Goal: Find specific page/section: Find specific page/section

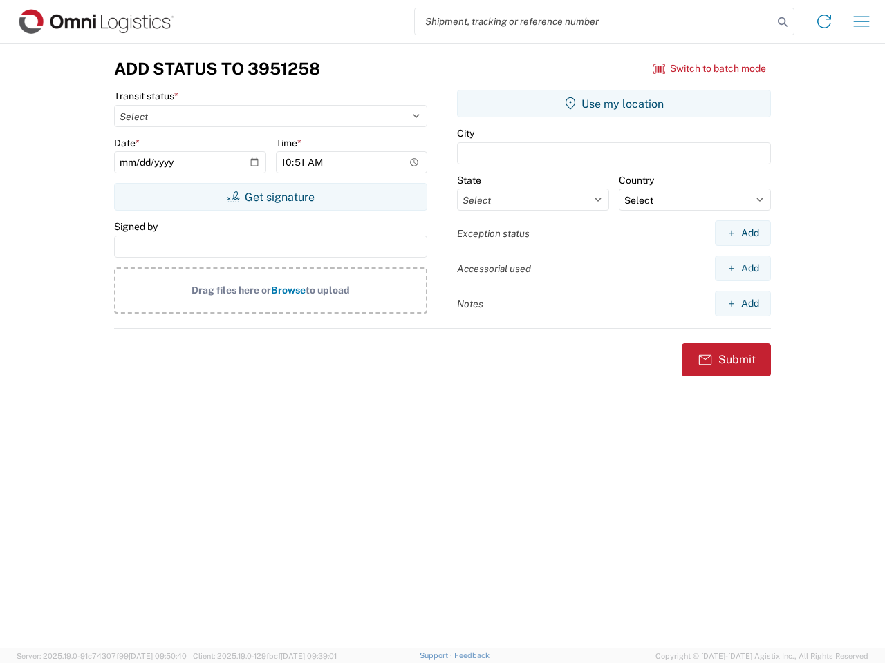
click at [594, 21] on input "search" at bounding box center [594, 21] width 358 height 26
click at [782, 22] on icon at bounding box center [782, 21] width 19 height 19
click at [824, 21] on icon at bounding box center [824, 21] width 22 height 22
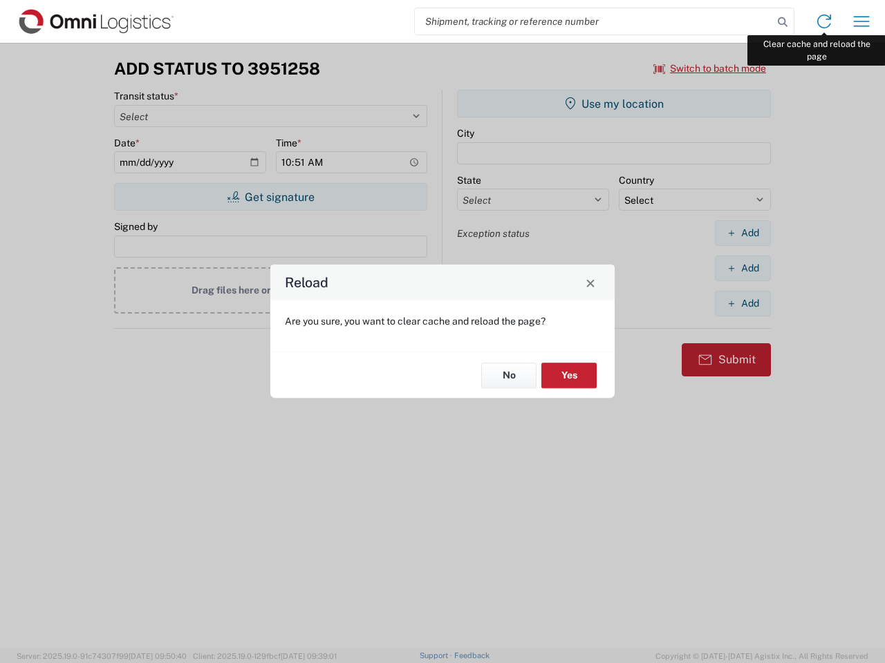
click at [861, 21] on div "Reload Are you sure, you want to clear cache and reload the page? No Yes" at bounding box center [442, 331] width 885 height 663
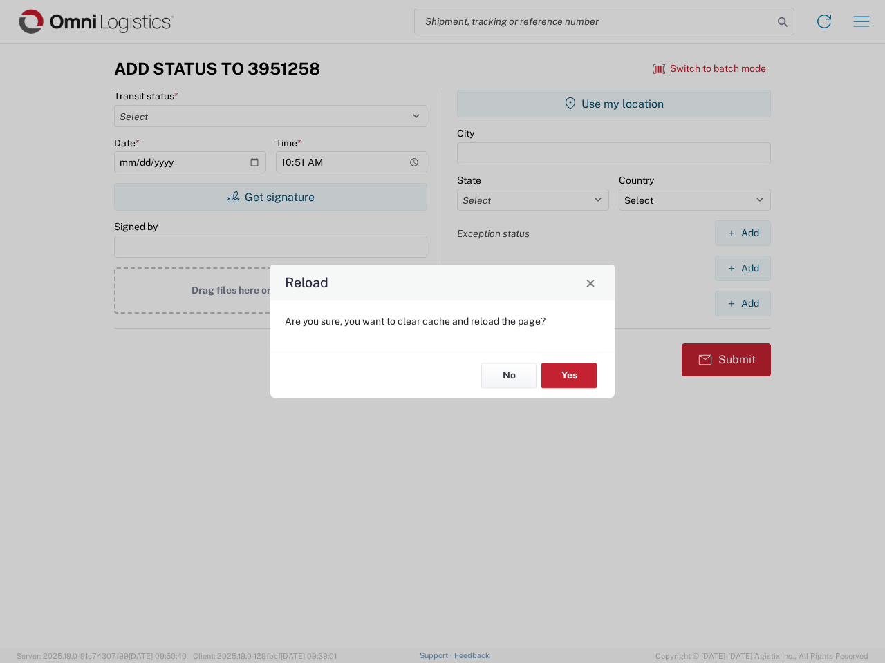
click at [710, 68] on div "Reload Are you sure, you want to clear cache and reload the page? No Yes" at bounding box center [442, 331] width 885 height 663
click at [270, 197] on div "Reload Are you sure, you want to clear cache and reload the page? No Yes" at bounding box center [442, 331] width 885 height 663
click at [614, 104] on div "Reload Are you sure, you want to clear cache and reload the page? No Yes" at bounding box center [442, 331] width 885 height 663
click at [742, 233] on div "Reload Are you sure, you want to clear cache and reload the page? No Yes" at bounding box center [442, 331] width 885 height 663
click at [742, 268] on div "Reload Are you sure, you want to clear cache and reload the page? No Yes" at bounding box center [442, 331] width 885 height 663
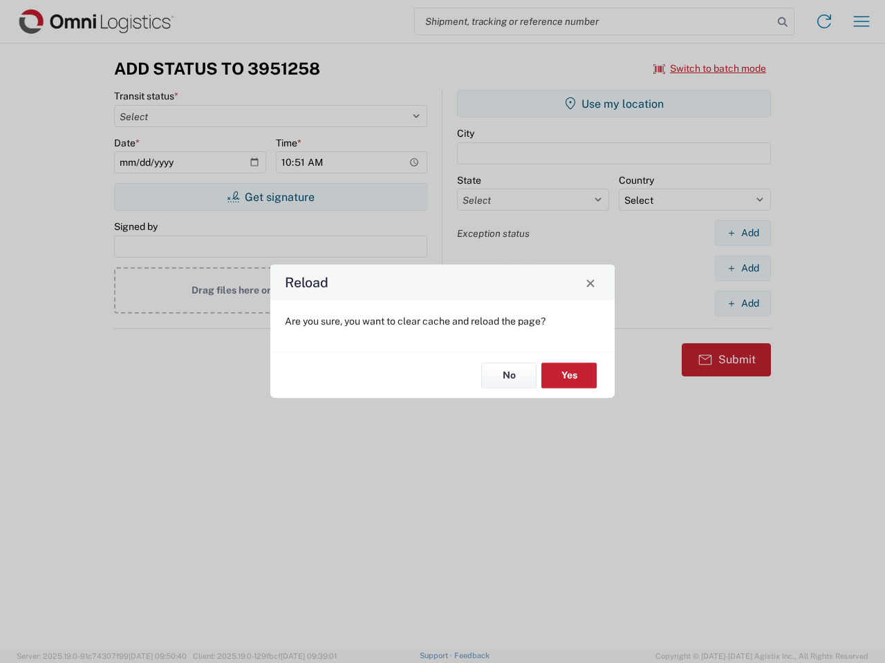
click at [742, 303] on div "Reload Are you sure, you want to clear cache and reload the page? No Yes" at bounding box center [442, 331] width 885 height 663
